Goal: Transaction & Acquisition: Purchase product/service

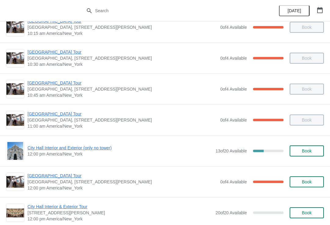
scroll to position [136, 0]
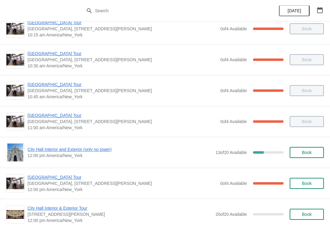
click at [67, 179] on span "[GEOGRAPHIC_DATA] Tour" at bounding box center [122, 177] width 190 height 6
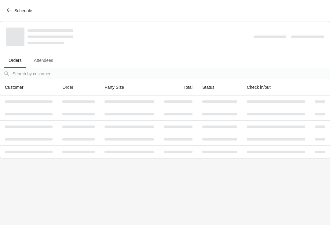
scroll to position [0, 0]
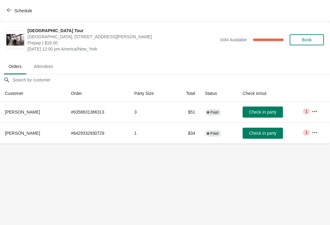
click at [277, 117] on button "Check in party" at bounding box center [263, 111] width 40 height 11
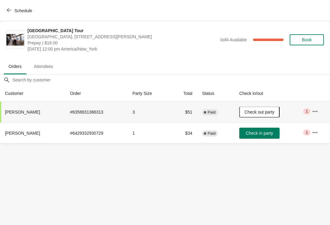
click at [270, 111] on span "Check out party" at bounding box center [259, 111] width 30 height 5
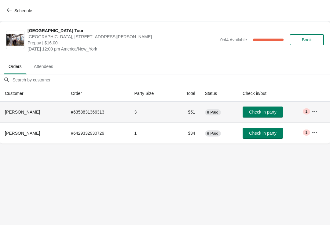
click at [268, 104] on td "Check in party" at bounding box center [272, 111] width 69 height 21
click at [269, 107] on button "Check in party" at bounding box center [263, 111] width 40 height 11
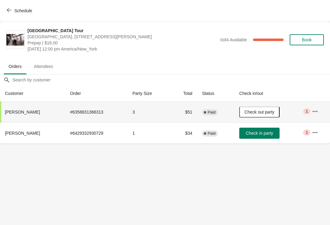
click at [11, 6] on button "Schedule" at bounding box center [20, 10] width 34 height 11
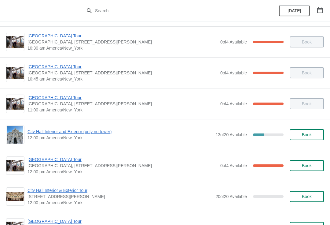
scroll to position [154, 0]
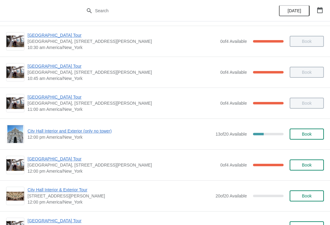
click at [302, 131] on span "Book" at bounding box center [307, 133] width 10 height 5
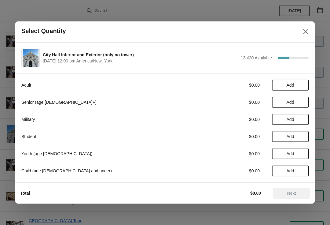
click at [291, 102] on span "Add" at bounding box center [291, 102] width 8 height 5
click at [299, 102] on icon at bounding box center [301, 102] width 6 height 6
click at [286, 193] on span "Next" at bounding box center [291, 192] width 27 height 5
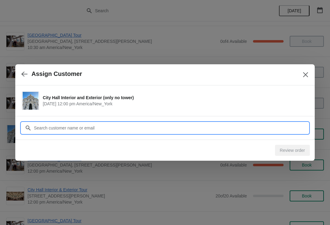
click at [219, 124] on input "Customer" at bounding box center [171, 127] width 275 height 11
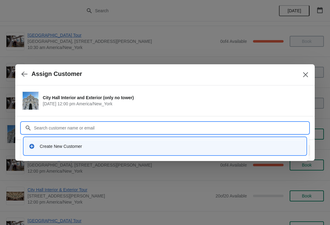
click at [85, 144] on div "Create New Customer" at bounding box center [171, 146] width 262 height 6
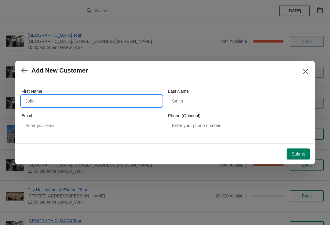
click at [57, 95] on input "First Name" at bounding box center [91, 100] width 141 height 11
type input "San"
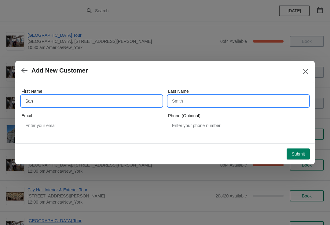
click at [200, 98] on input "Last Name" at bounding box center [238, 100] width 141 height 11
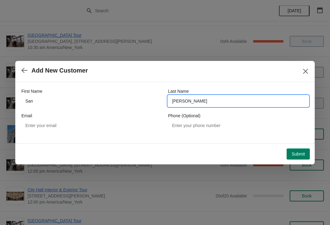
type input "Gant"
click at [288, 151] on button "Submit" at bounding box center [298, 153] width 23 height 11
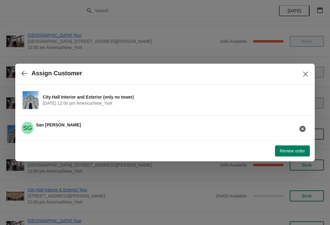
click at [291, 147] on button "Review order" at bounding box center [292, 150] width 35 height 11
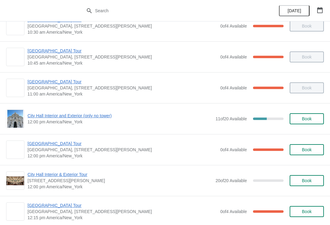
scroll to position [170, 0]
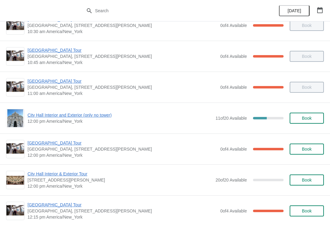
click at [82, 117] on span "City Hall Interior and Exterior (only no tower)" at bounding box center [119, 115] width 185 height 6
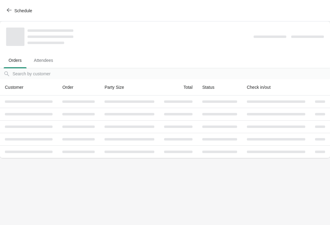
scroll to position [0, 0]
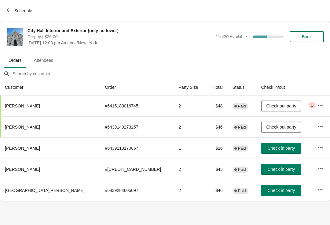
click at [267, 185] on button "Check in party" at bounding box center [281, 190] width 40 height 11
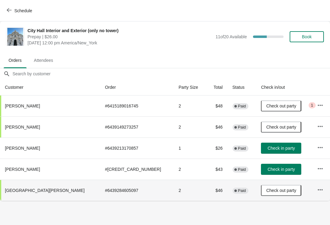
click at [316, 33] on button "Book" at bounding box center [307, 36] width 34 height 11
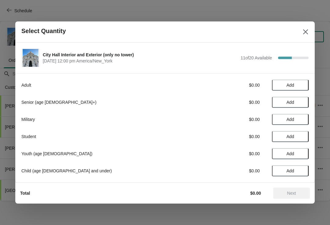
click at [296, 84] on span "Add" at bounding box center [290, 84] width 26 height 5
click at [302, 83] on icon at bounding box center [301, 85] width 6 height 6
click at [303, 83] on icon at bounding box center [301, 85] width 6 height 6
click at [292, 193] on span "Next" at bounding box center [291, 192] width 9 height 5
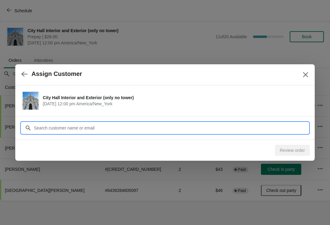
click at [110, 126] on input "Customer" at bounding box center [171, 127] width 275 height 11
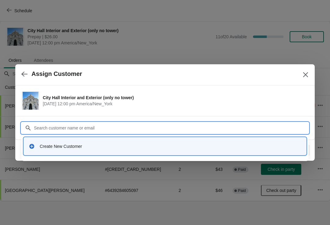
click at [75, 145] on div "Create New Customer" at bounding box center [171, 146] width 262 height 6
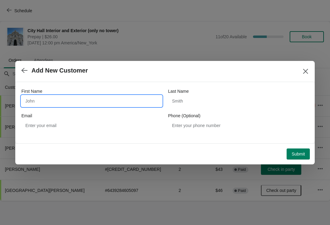
click at [53, 105] on input "First Name" at bounding box center [91, 100] width 141 height 11
type input "Sergei"
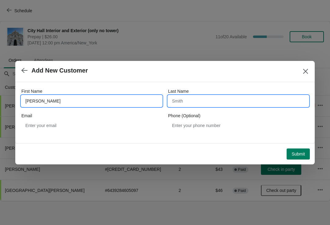
click at [201, 98] on input "Last Name" at bounding box center [238, 100] width 141 height 11
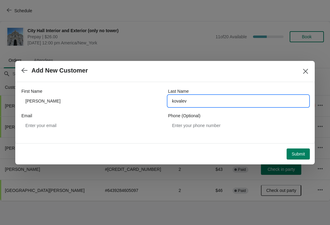
type input "kovalev"
click at [298, 154] on span "Submit" at bounding box center [297, 153] width 13 height 5
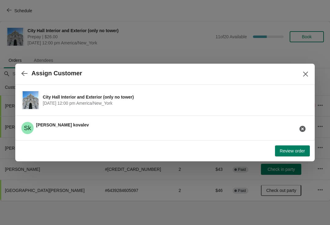
click at [299, 150] on span "Review order" at bounding box center [292, 150] width 25 height 5
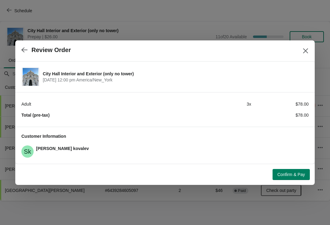
click at [296, 172] on span "Confirm & Pay" at bounding box center [290, 174] width 27 height 5
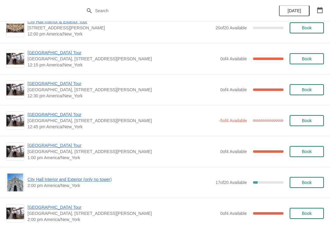
scroll to position [321, 0]
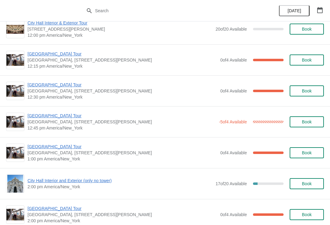
click at [64, 115] on span "[GEOGRAPHIC_DATA] Tour" at bounding box center [121, 115] width 188 height 6
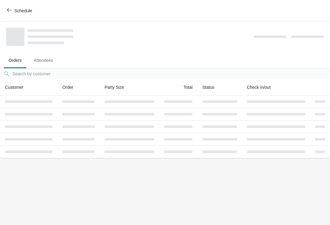
scroll to position [0, 0]
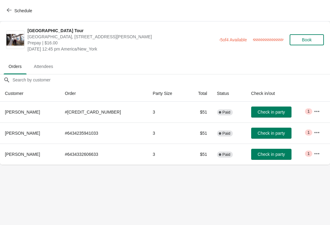
click at [273, 151] on button "Check in party" at bounding box center [271, 153] width 40 height 11
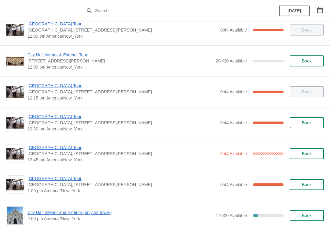
scroll to position [289, 0]
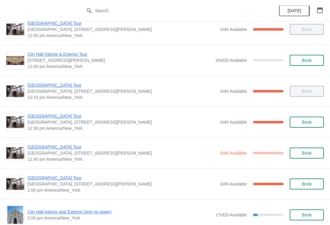
click at [59, 144] on span "[GEOGRAPHIC_DATA] Tour" at bounding box center [121, 147] width 188 height 6
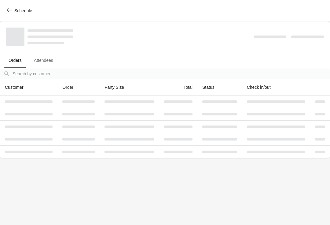
scroll to position [0, 0]
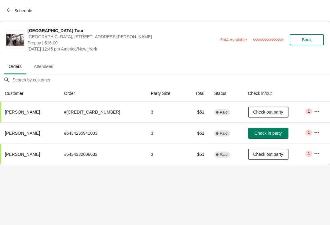
click at [277, 133] on button "Check in party" at bounding box center [268, 132] width 40 height 11
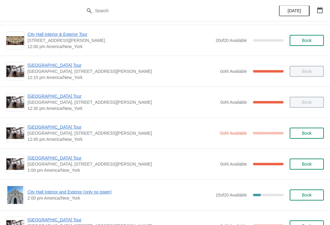
scroll to position [310, 0]
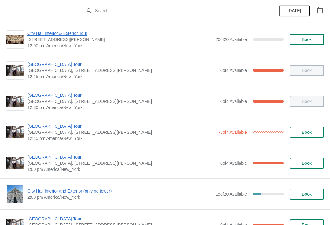
click at [61, 159] on span "[GEOGRAPHIC_DATA] Tour" at bounding box center [122, 157] width 190 height 6
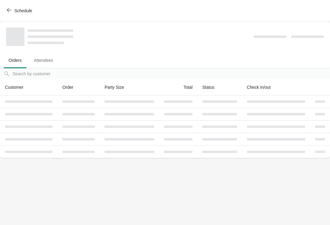
scroll to position [0, 0]
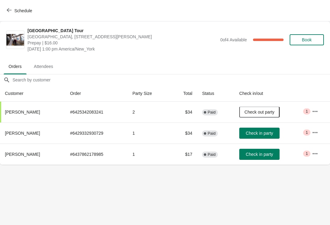
click at [273, 152] on span "Check in party" at bounding box center [259, 154] width 27 height 5
